Goal: Find specific page/section: Find specific page/section

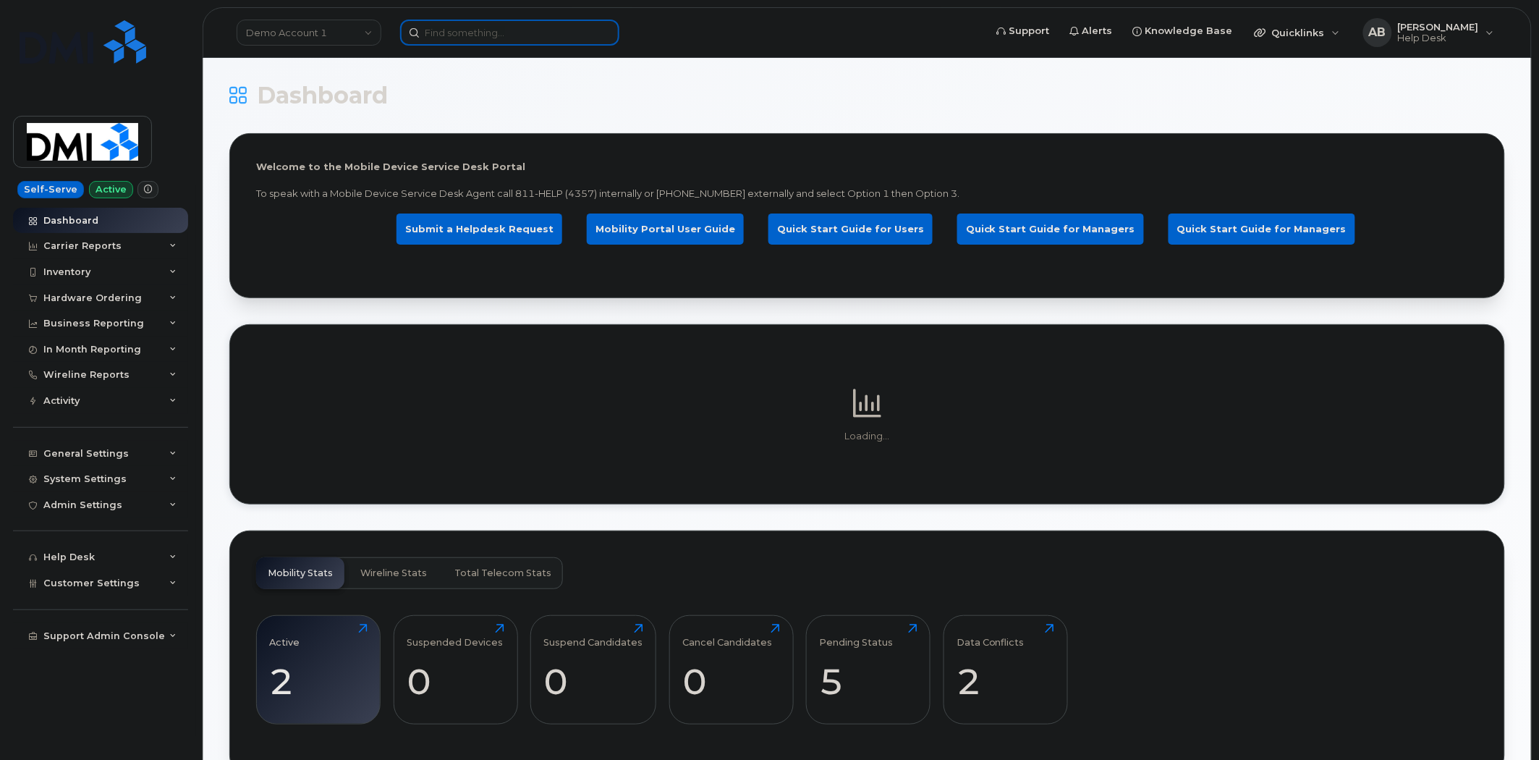
click at [495, 35] on input at bounding box center [509, 33] width 219 height 26
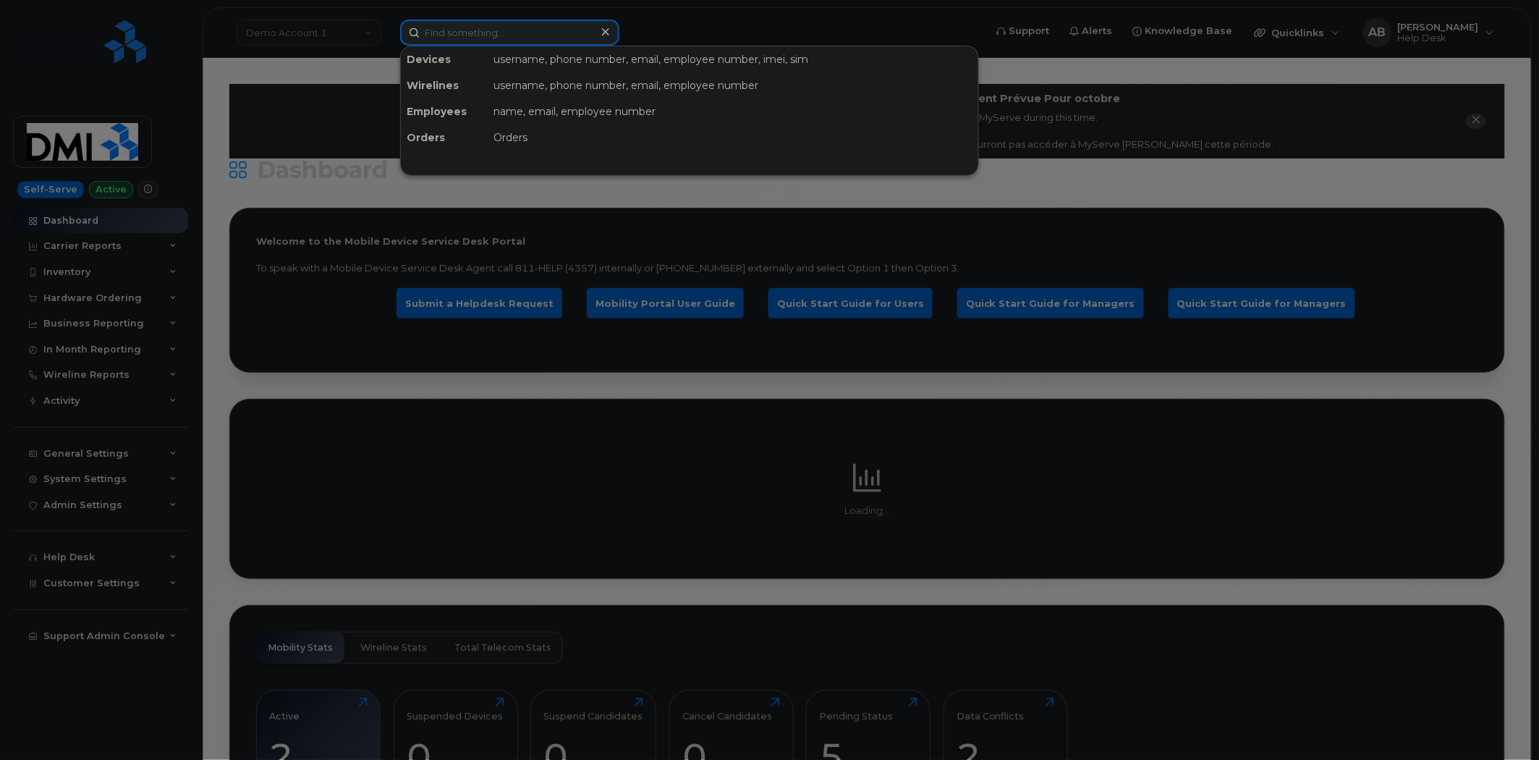
paste input "2064452223"
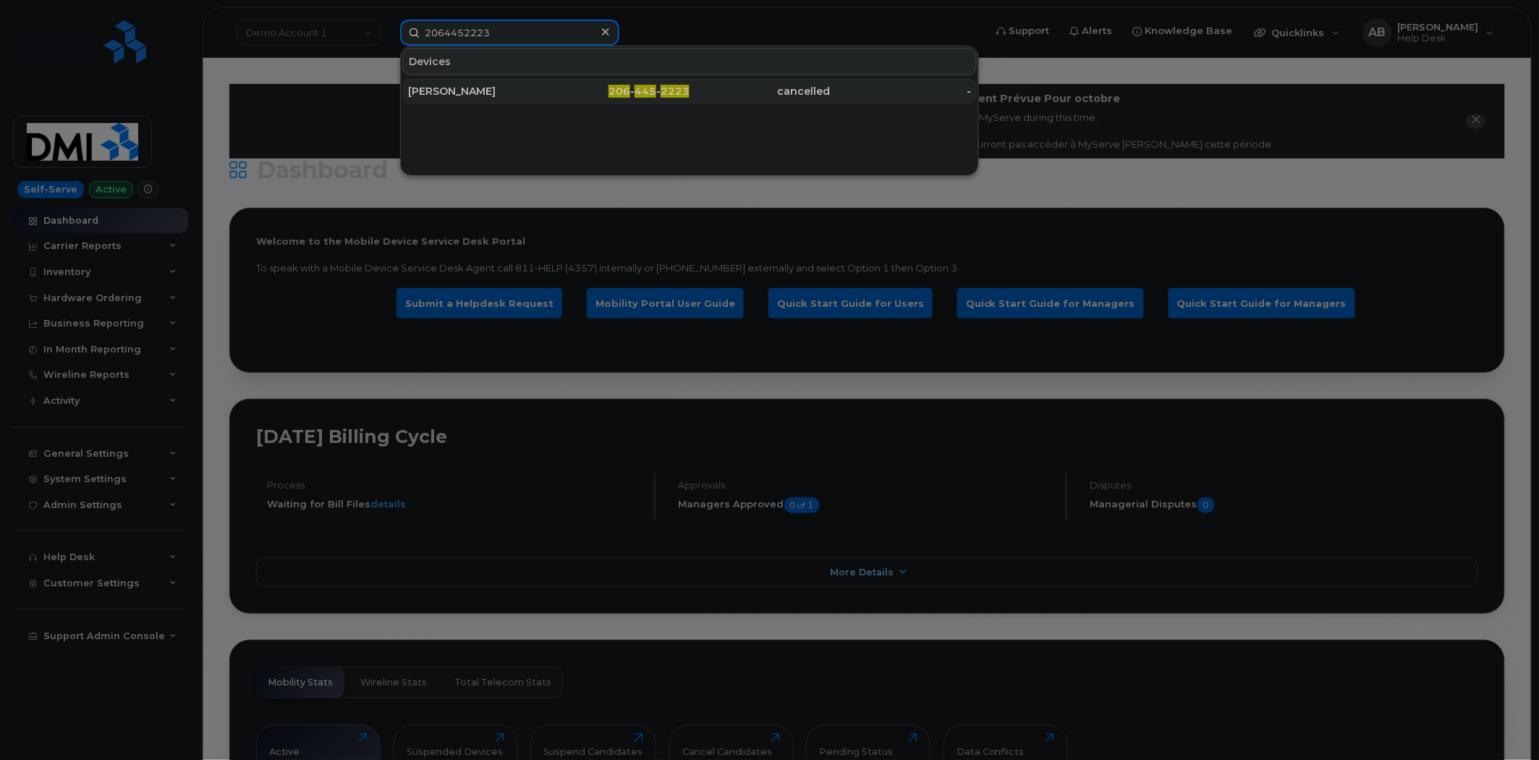
type input "2064452223"
click at [515, 94] on div "[PERSON_NAME]" at bounding box center [478, 91] width 141 height 14
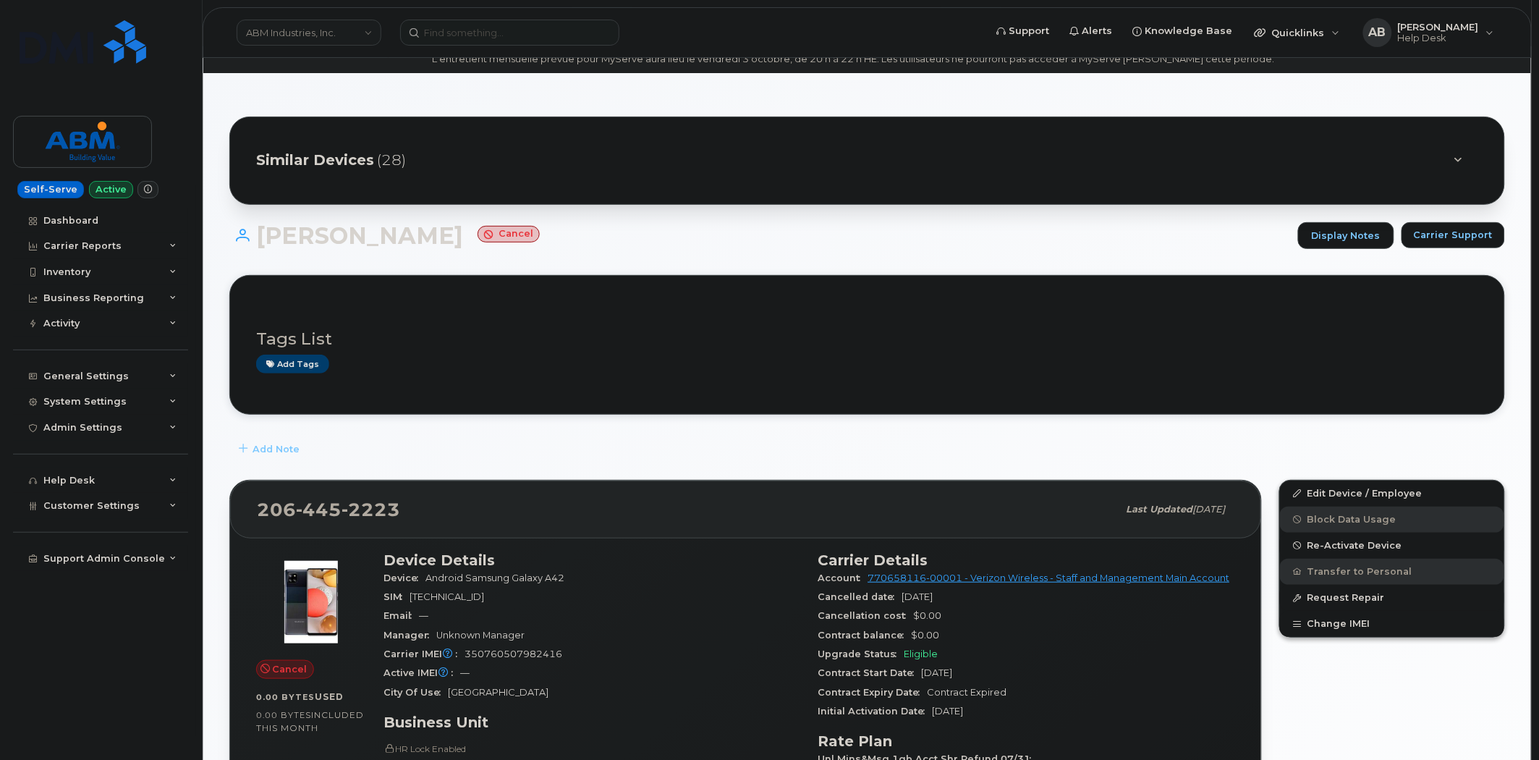
scroll to position [161, 0]
